Goal: Task Accomplishment & Management: Use online tool/utility

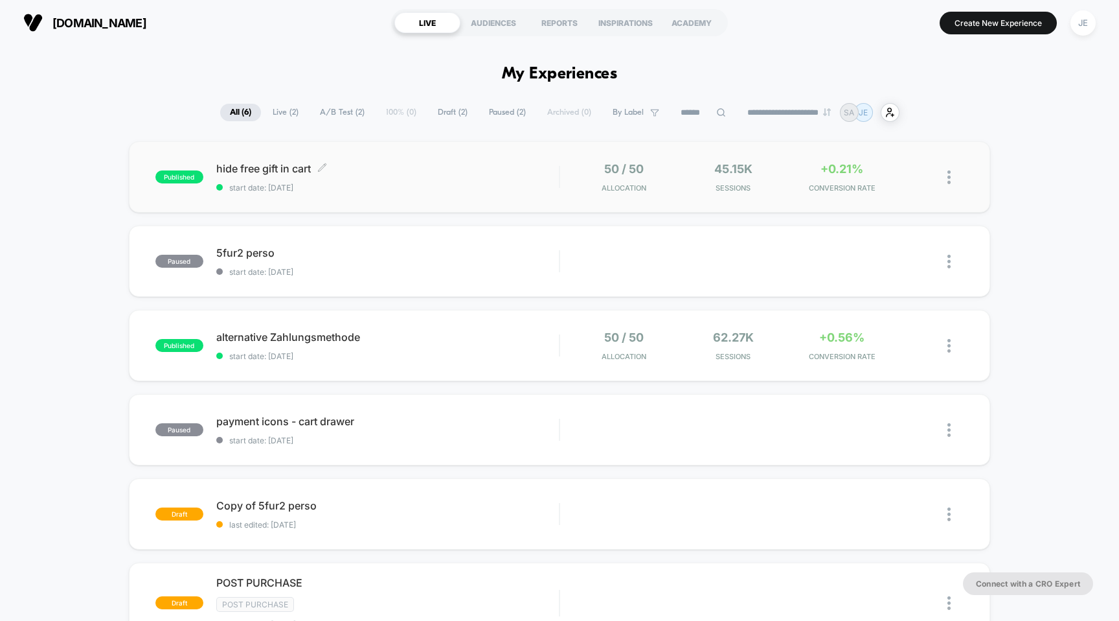
click at [242, 172] on span "hide free gift in cart Click to edit experience details" at bounding box center [387, 168] width 343 height 13
